Goal: Find specific page/section: Find specific page/section

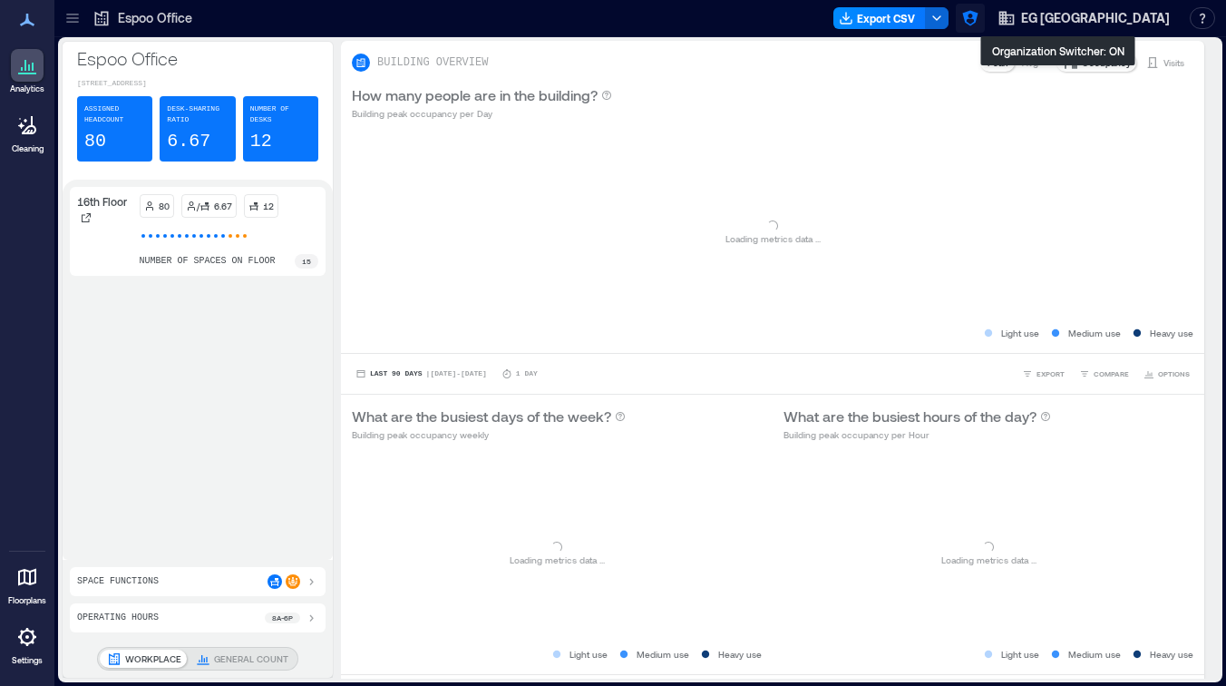
click at [978, 17] on icon "button" at bounding box center [969, 18] width 15 height 15
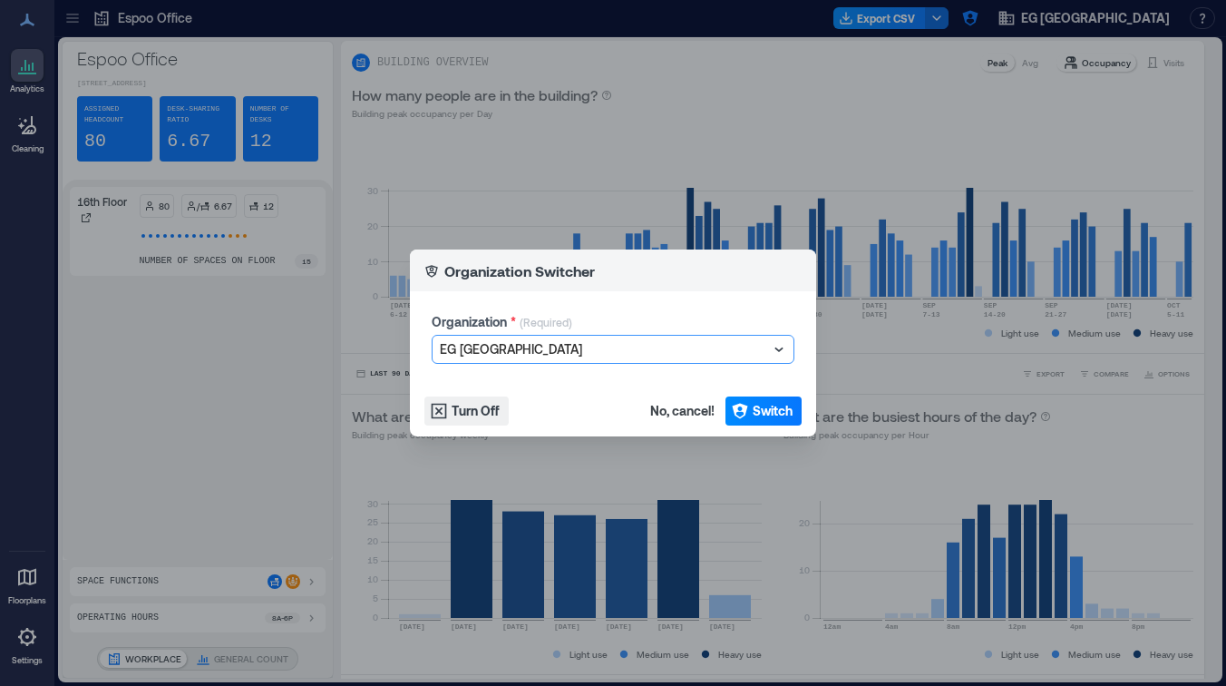
click at [630, 348] on div at bounding box center [604, 349] width 328 height 22
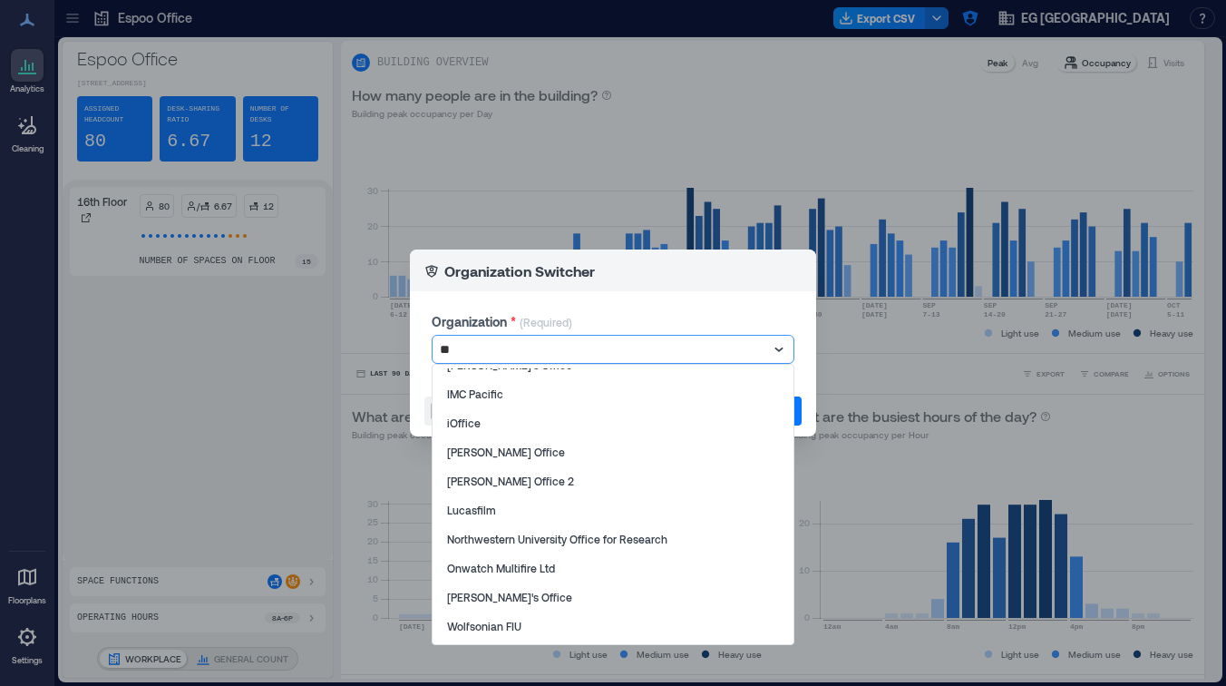
scroll to position [259, 0]
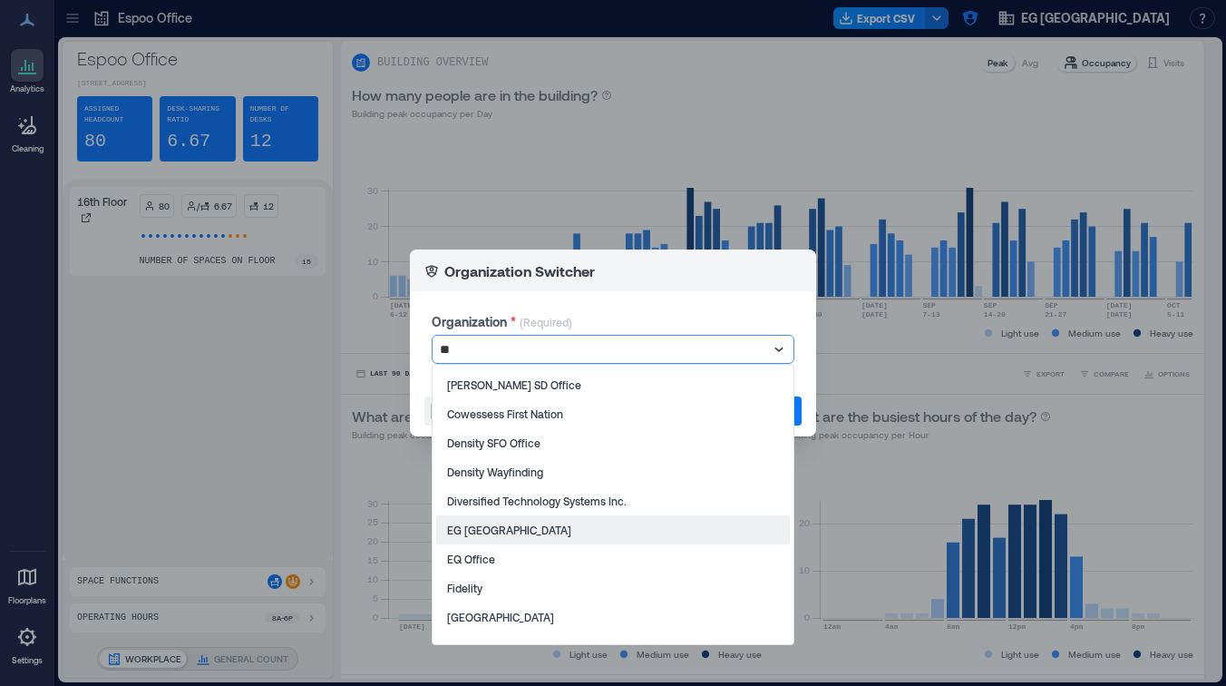
type input "***"
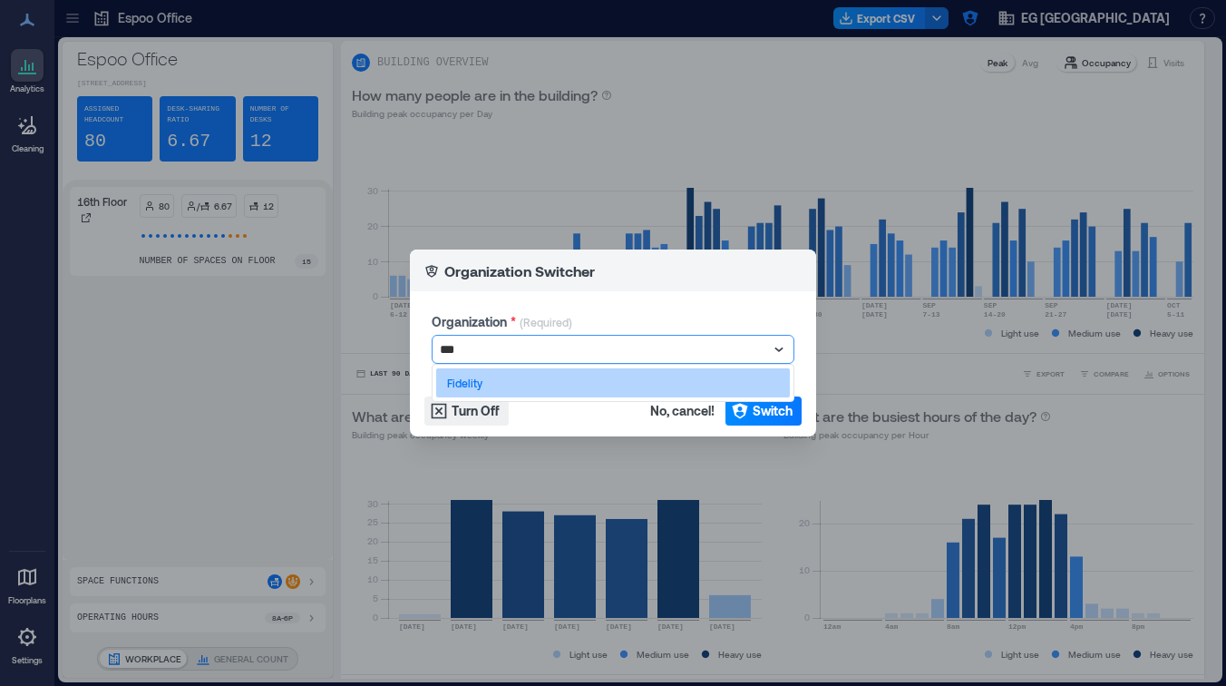
click at [545, 386] on div "Fidelity" at bounding box center [613, 382] width 354 height 29
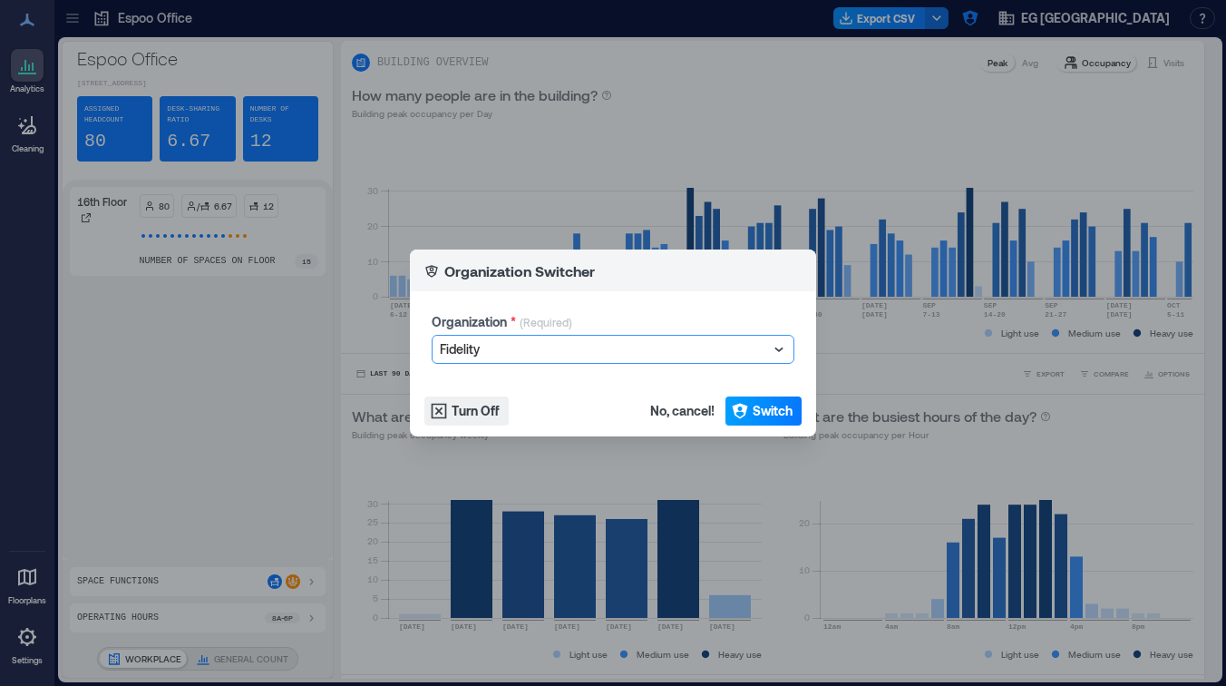
click at [754, 407] on span "Switch" at bounding box center [773, 411] width 40 height 18
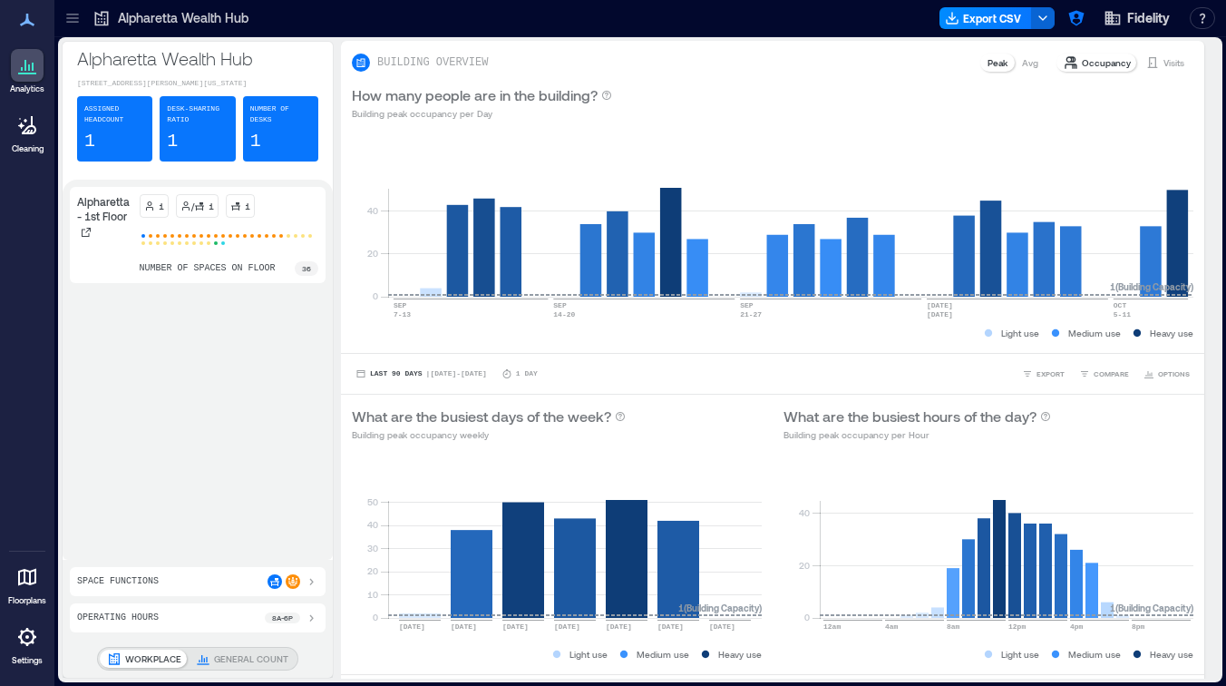
click at [75, 17] on icon at bounding box center [72, 18] width 12 height 2
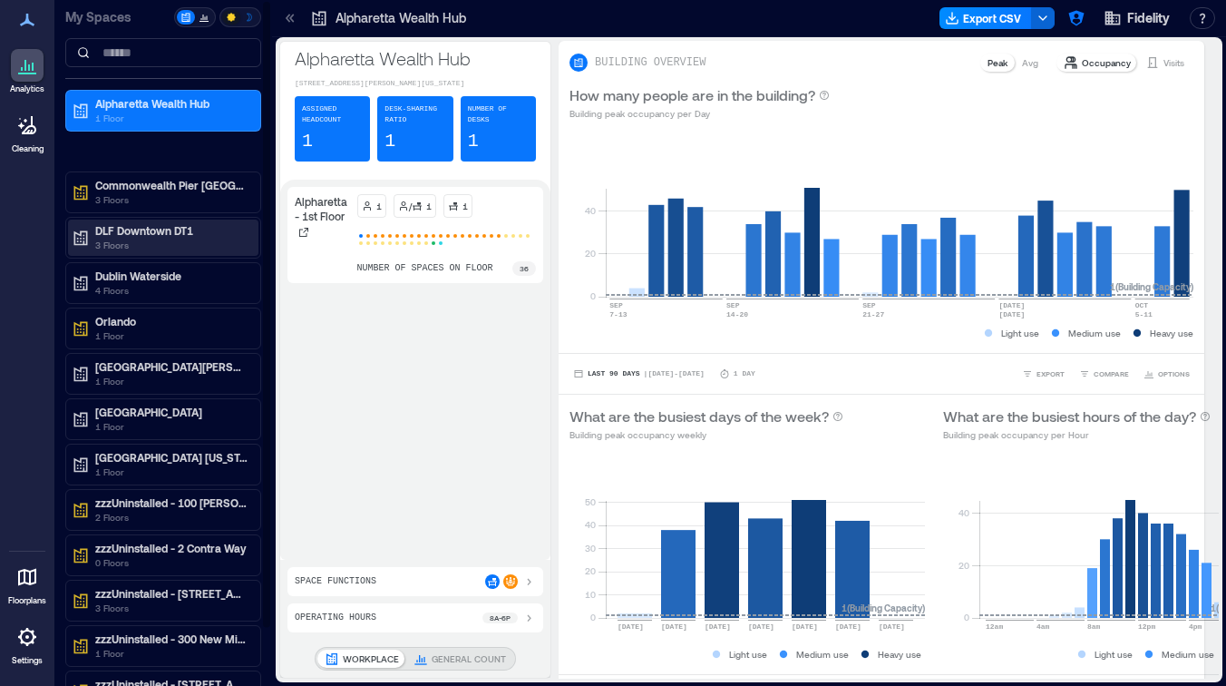
click at [173, 238] on p "3 Floors" at bounding box center [171, 245] width 152 height 15
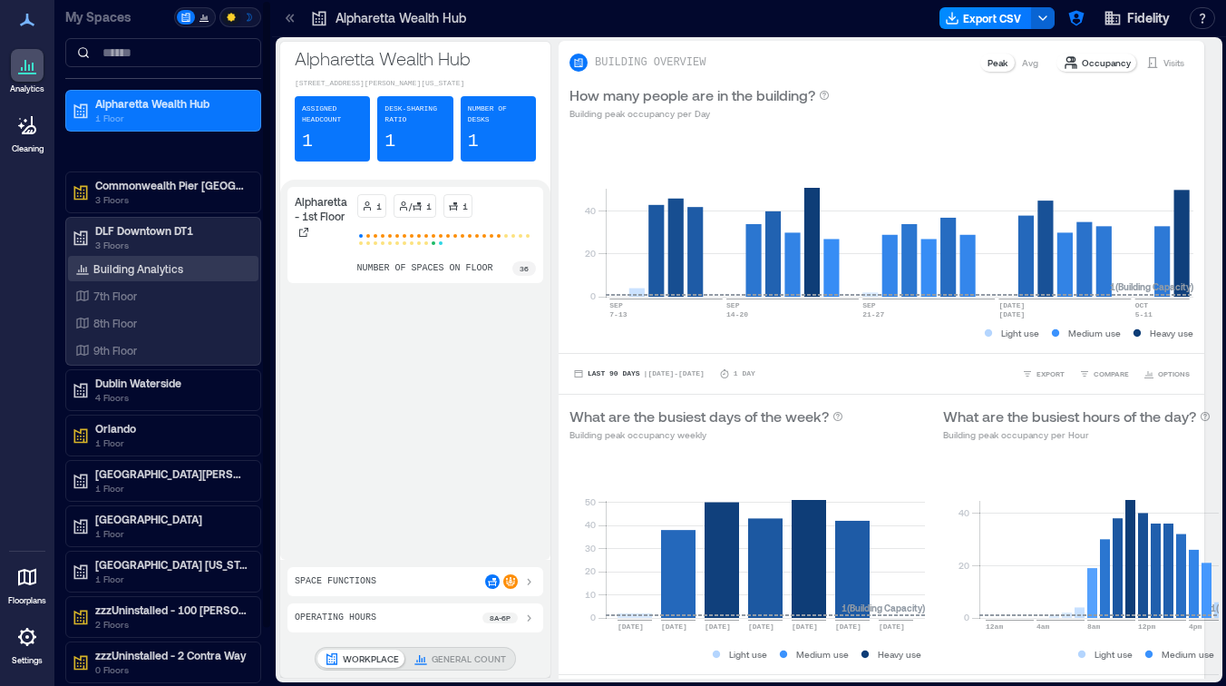
click at [148, 275] on p "Building Analytics" at bounding box center [138, 268] width 90 height 15
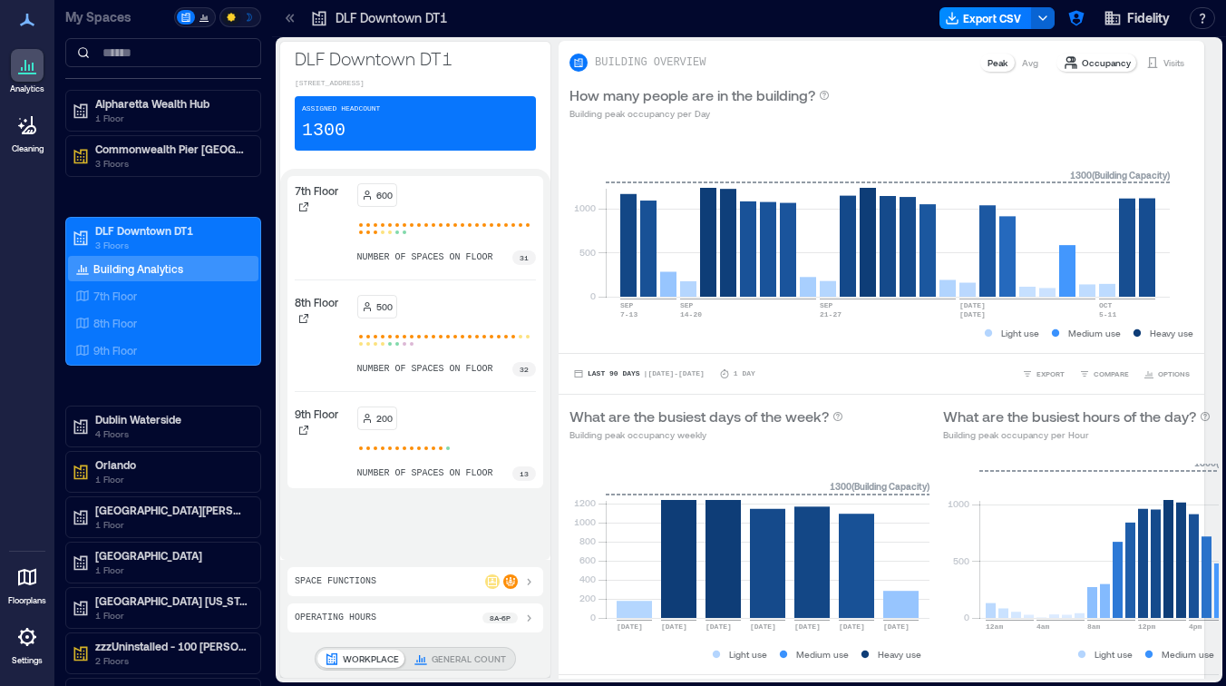
click at [283, 19] on icon at bounding box center [290, 18] width 18 height 18
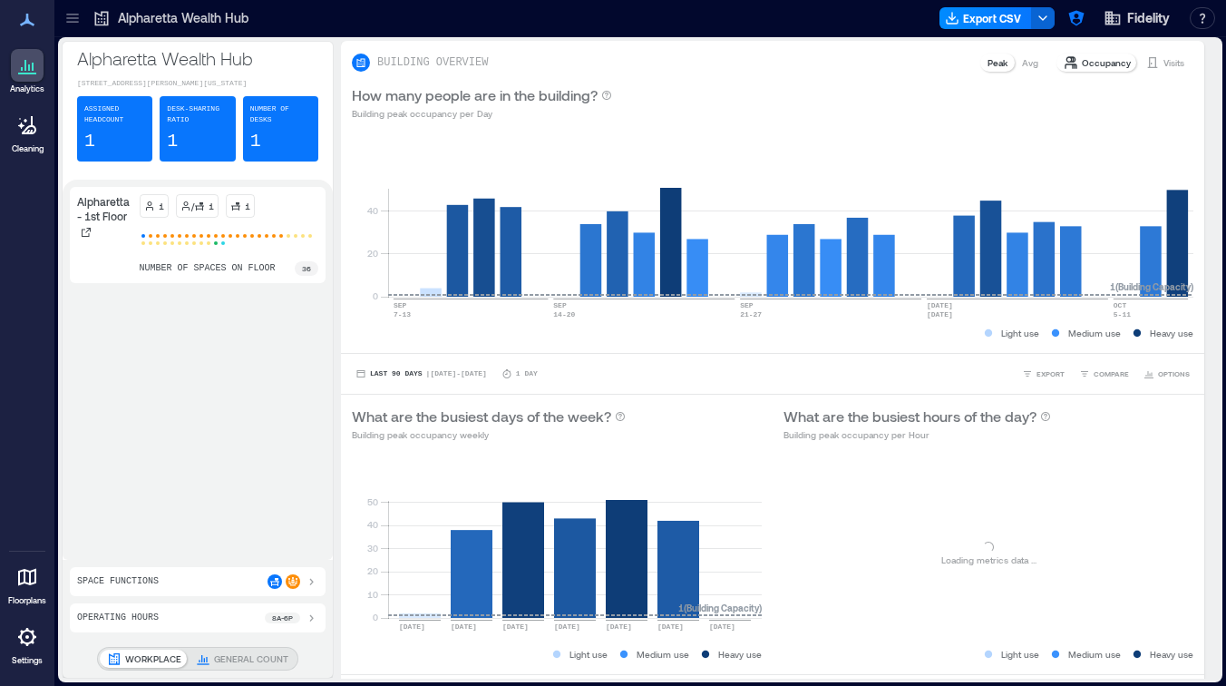
click at [66, 18] on icon at bounding box center [72, 18] width 18 height 18
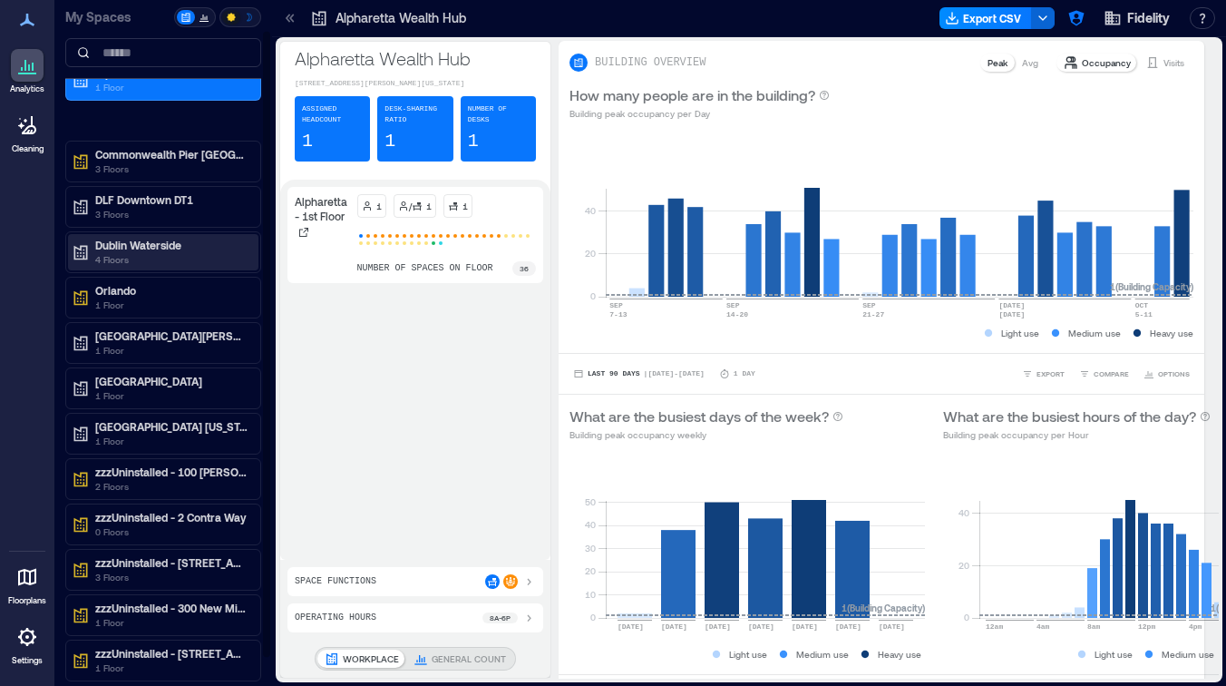
scroll to position [33, 0]
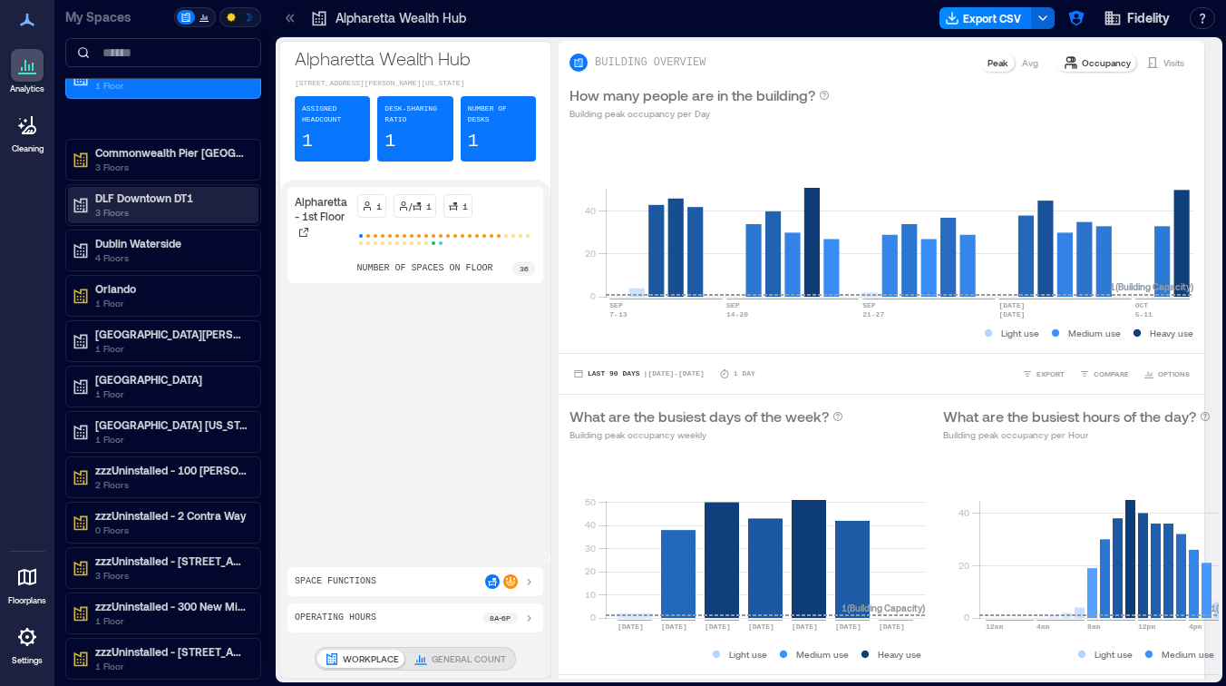
click at [152, 205] on p "3 Floors" at bounding box center [171, 212] width 152 height 15
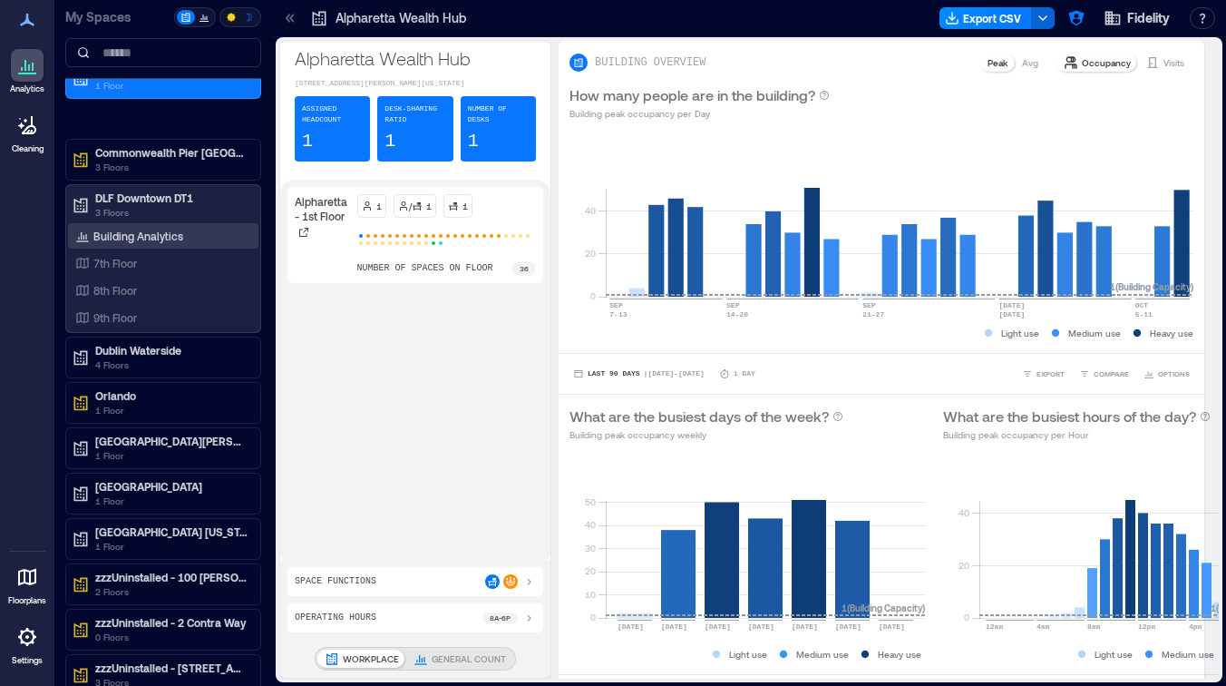
click at [155, 230] on p "Building Analytics" at bounding box center [138, 236] width 90 height 15
